Goal: Transaction & Acquisition: Subscribe to service/newsletter

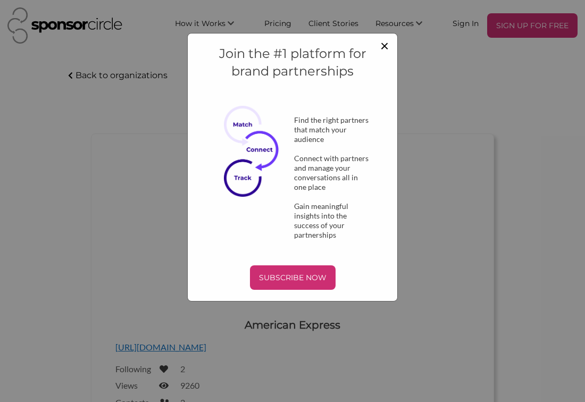
click at [382, 44] on span "×" at bounding box center [384, 45] width 9 height 18
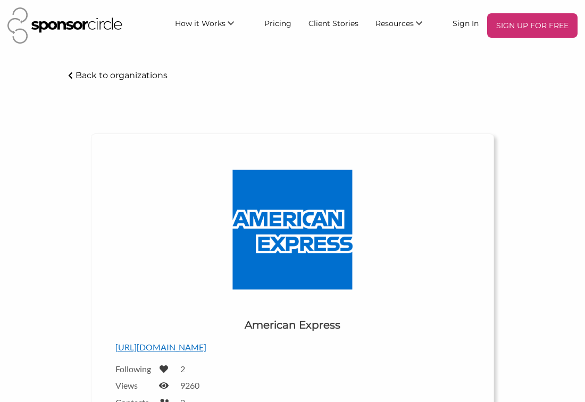
click at [95, 26] on img at bounding box center [64, 25] width 115 height 36
click at [540, 29] on p "SIGN UP FOR FREE" at bounding box center [532, 26] width 82 height 16
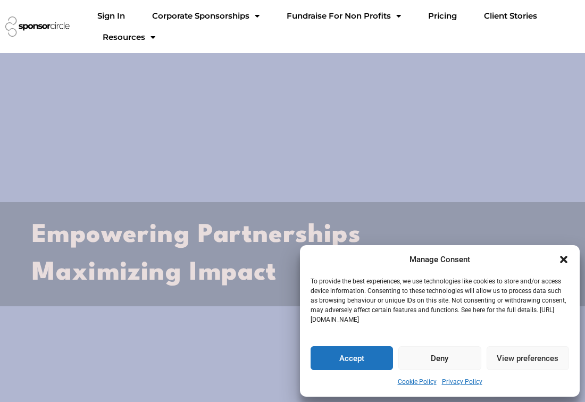
click at [453, 354] on button "Deny" at bounding box center [439, 358] width 82 height 24
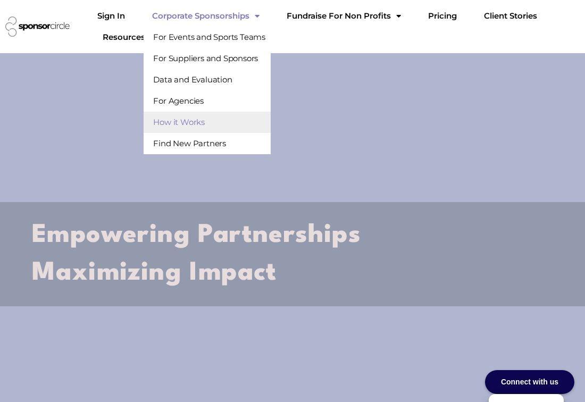
click at [186, 127] on link "How it Works" at bounding box center [207, 122] width 127 height 21
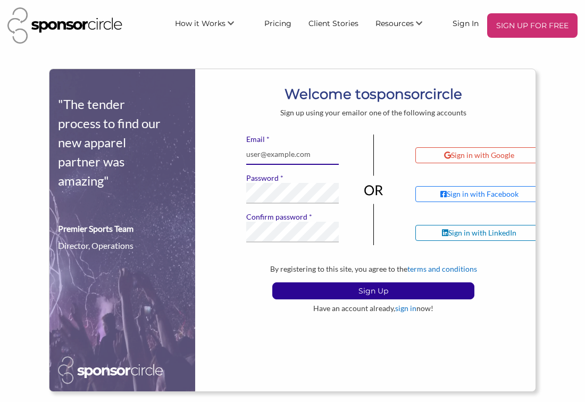
click at [308, 150] on input "* Email" at bounding box center [292, 154] width 92 height 21
type input "[EMAIL_ADDRESS][DOMAIN_NAME]"
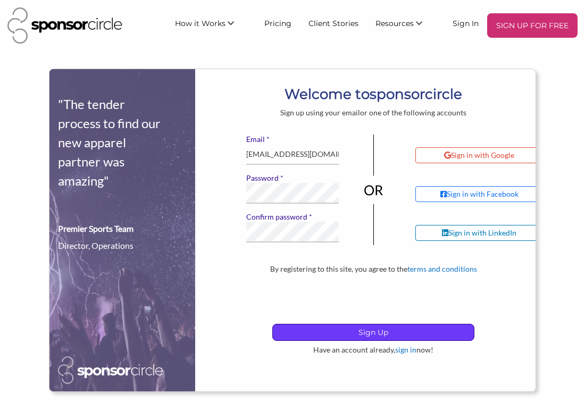
click at [342, 335] on p "Sign Up" at bounding box center [373, 332] width 201 height 16
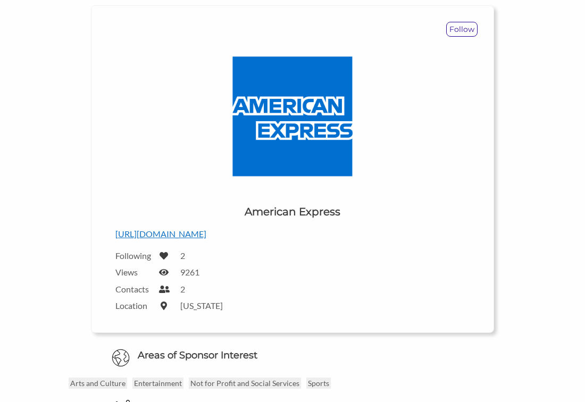
scroll to position [269, 0]
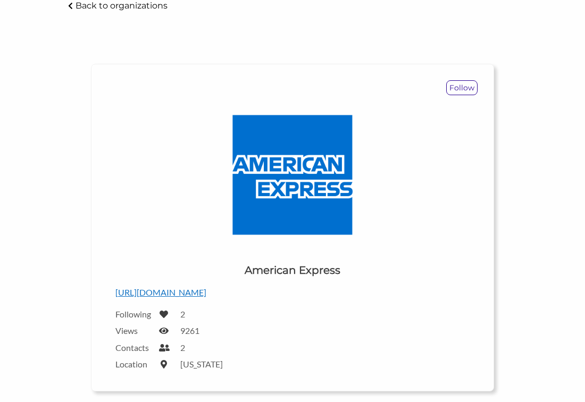
scroll to position [0, 0]
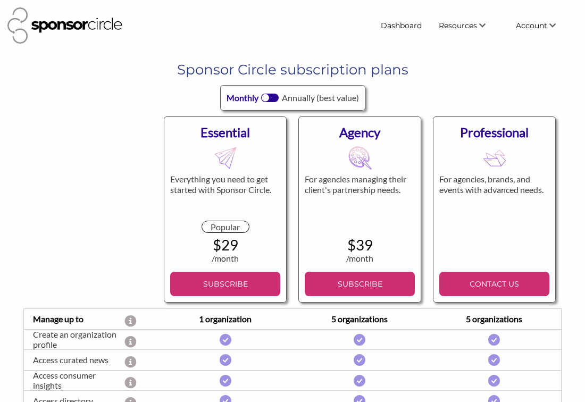
click at [270, 96] on div at bounding box center [270, 98] width 18 height 9
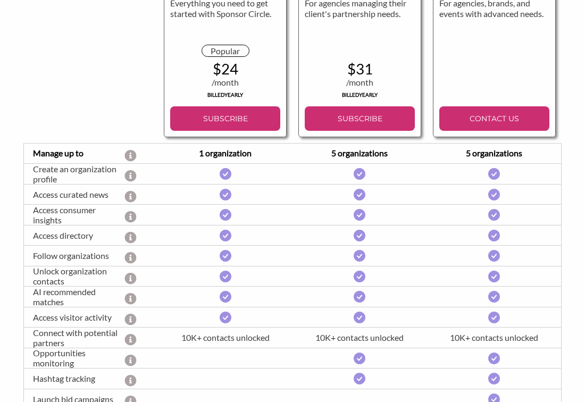
scroll to position [18, 0]
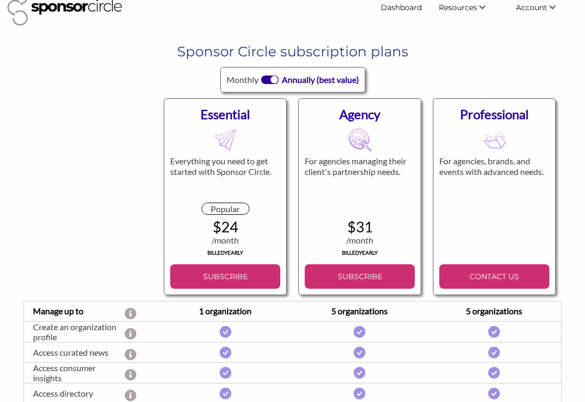
click at [272, 82] on div at bounding box center [274, 79] width 7 height 7
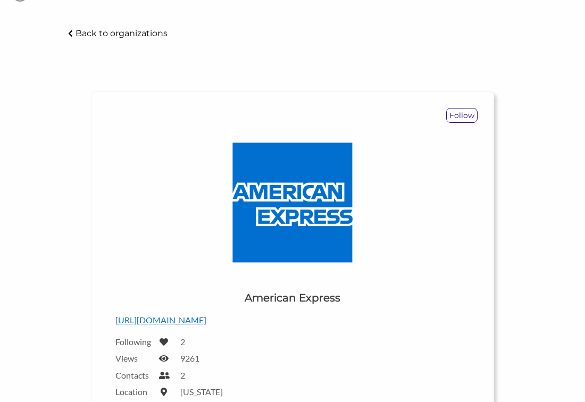
scroll to position [56, 0]
